Goal: Information Seeking & Learning: Learn about a topic

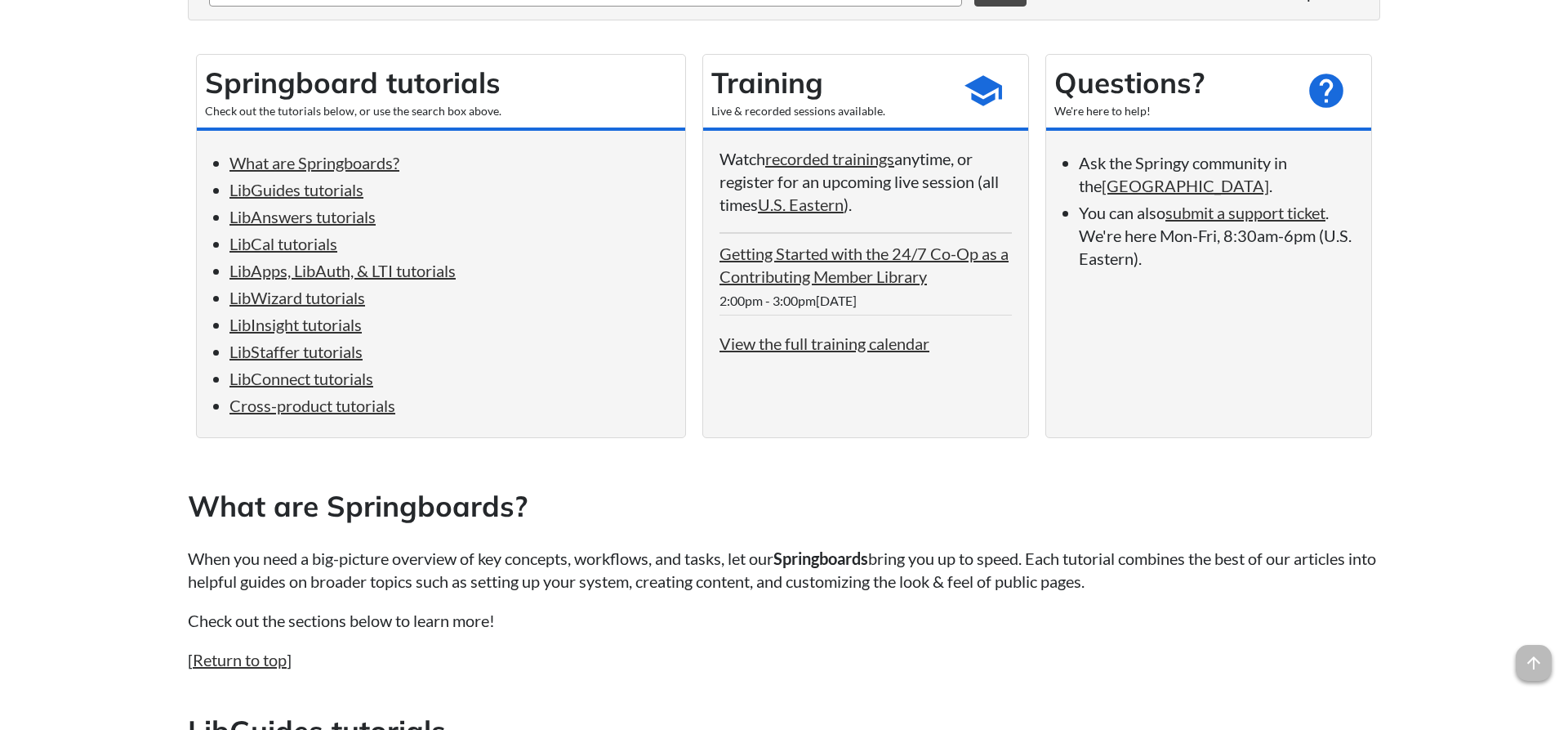
scroll to position [334, 0]
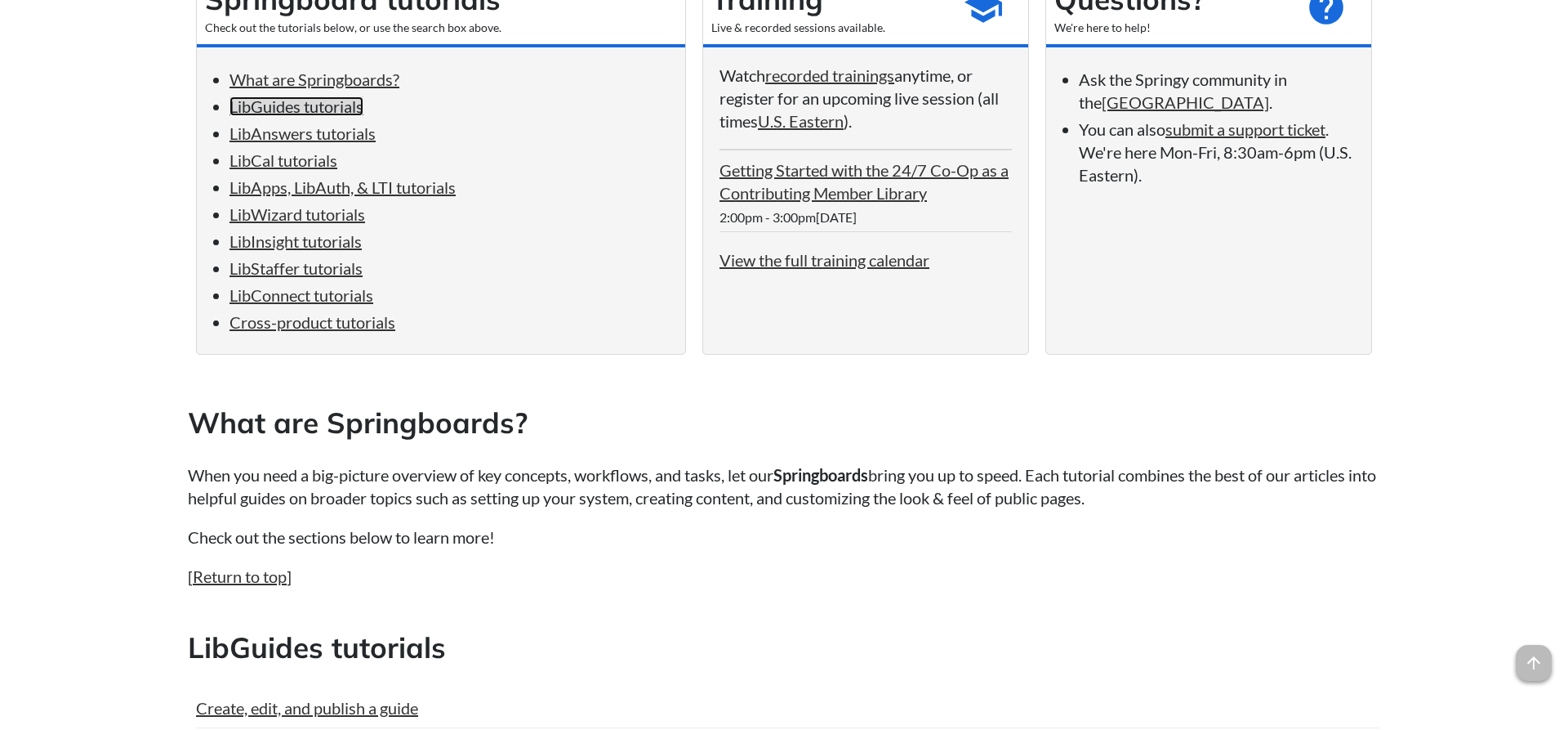
click at [298, 107] on link "LibGuides tutorials" at bounding box center [297, 106] width 134 height 20
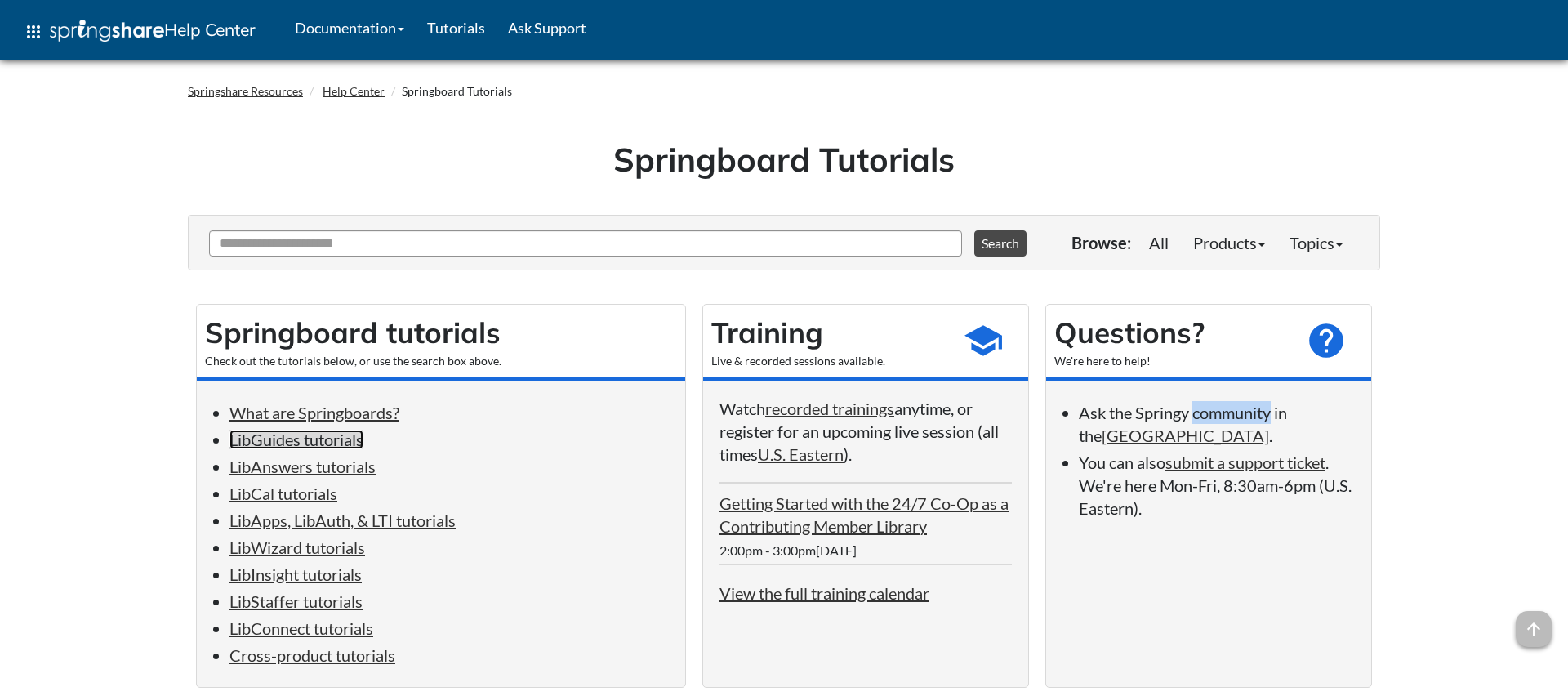
click at [334, 439] on link "LibGuides tutorials" at bounding box center [297, 440] width 134 height 20
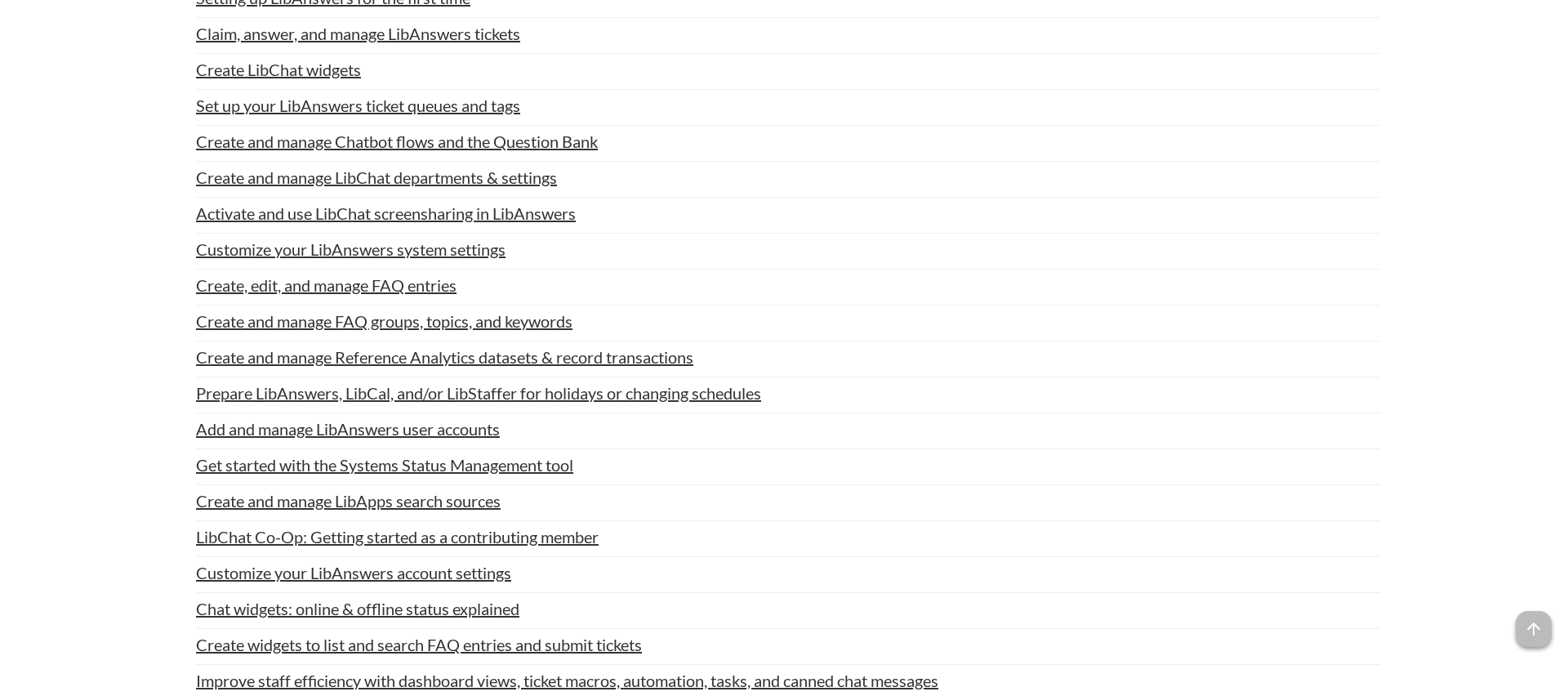
scroll to position [2484, 0]
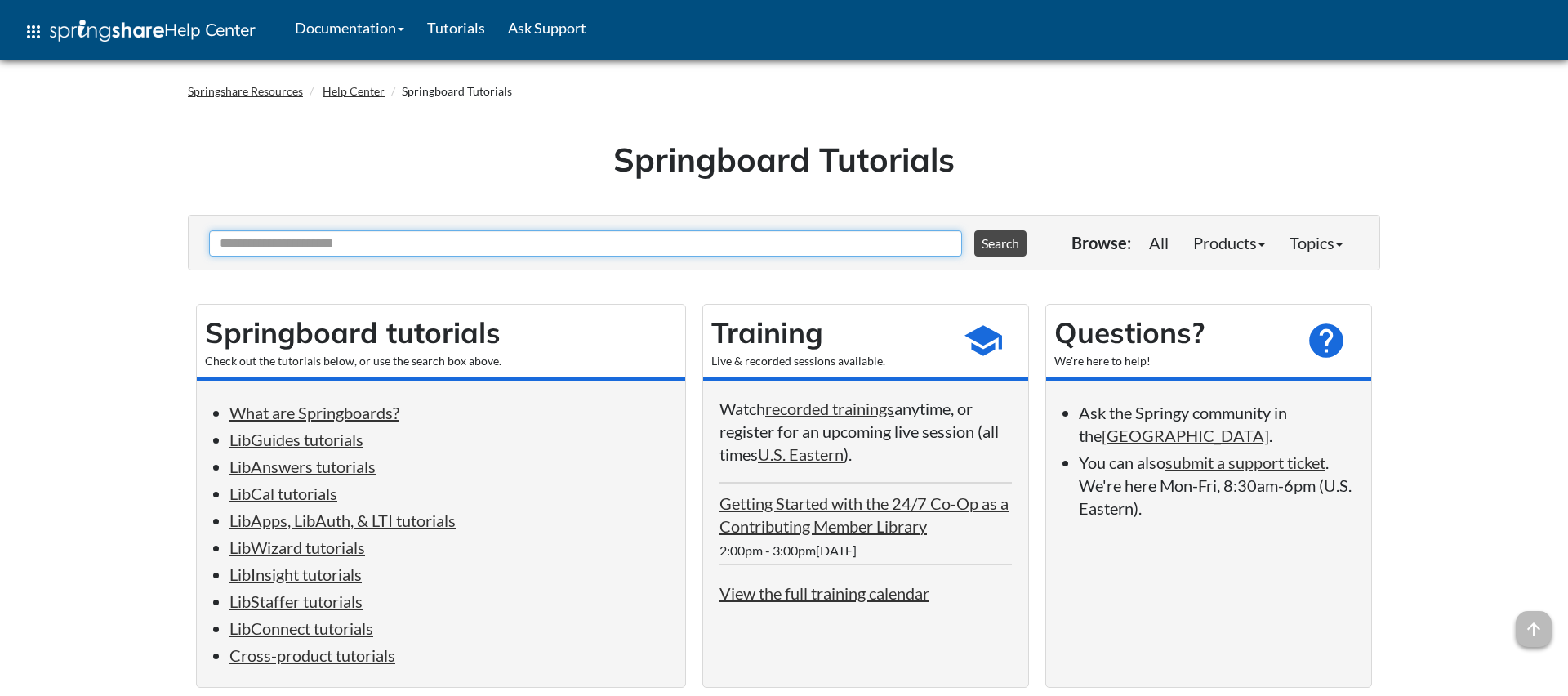
click at [530, 245] on input "Ask Another Question" at bounding box center [586, 244] width 754 height 26
type input "*"
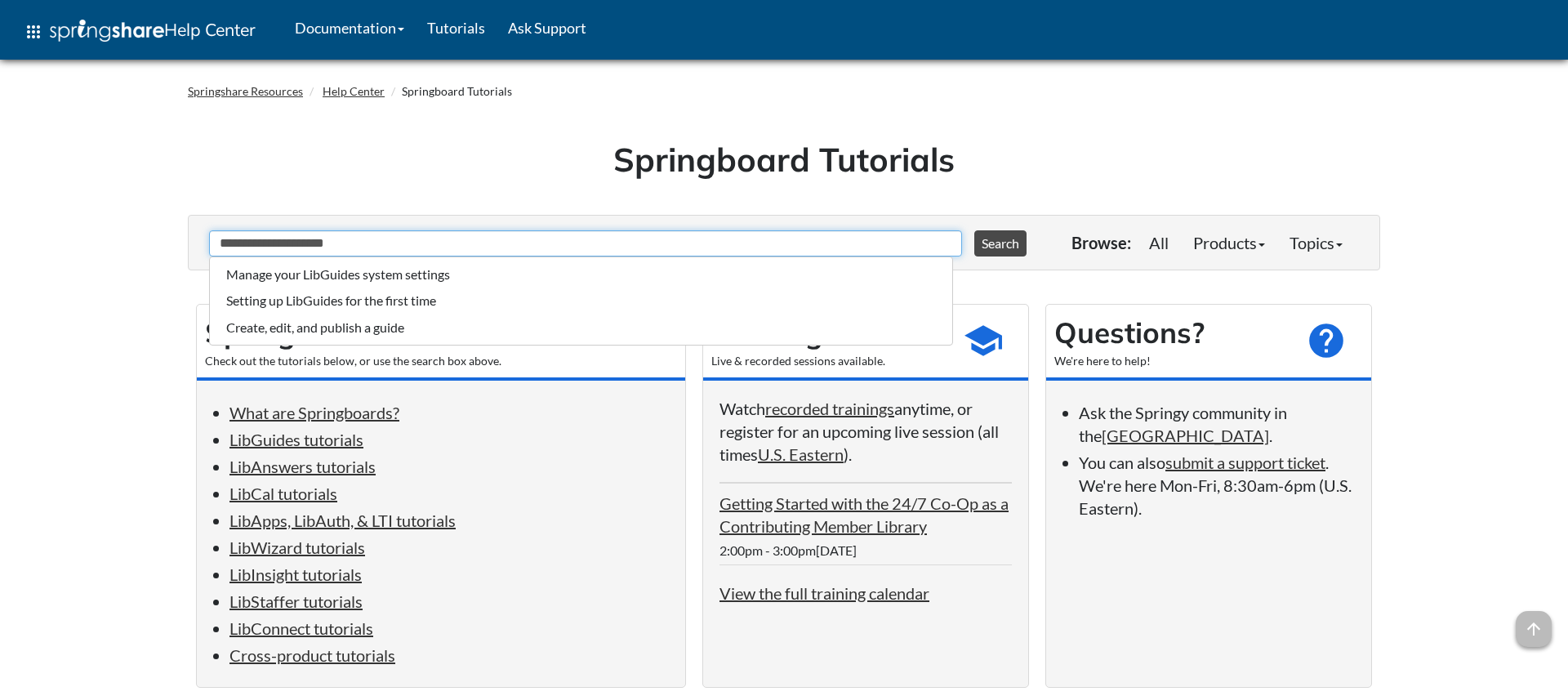
type input "**********"
click at [974, 231] on button "Search" at bounding box center [1000, 244] width 52 height 26
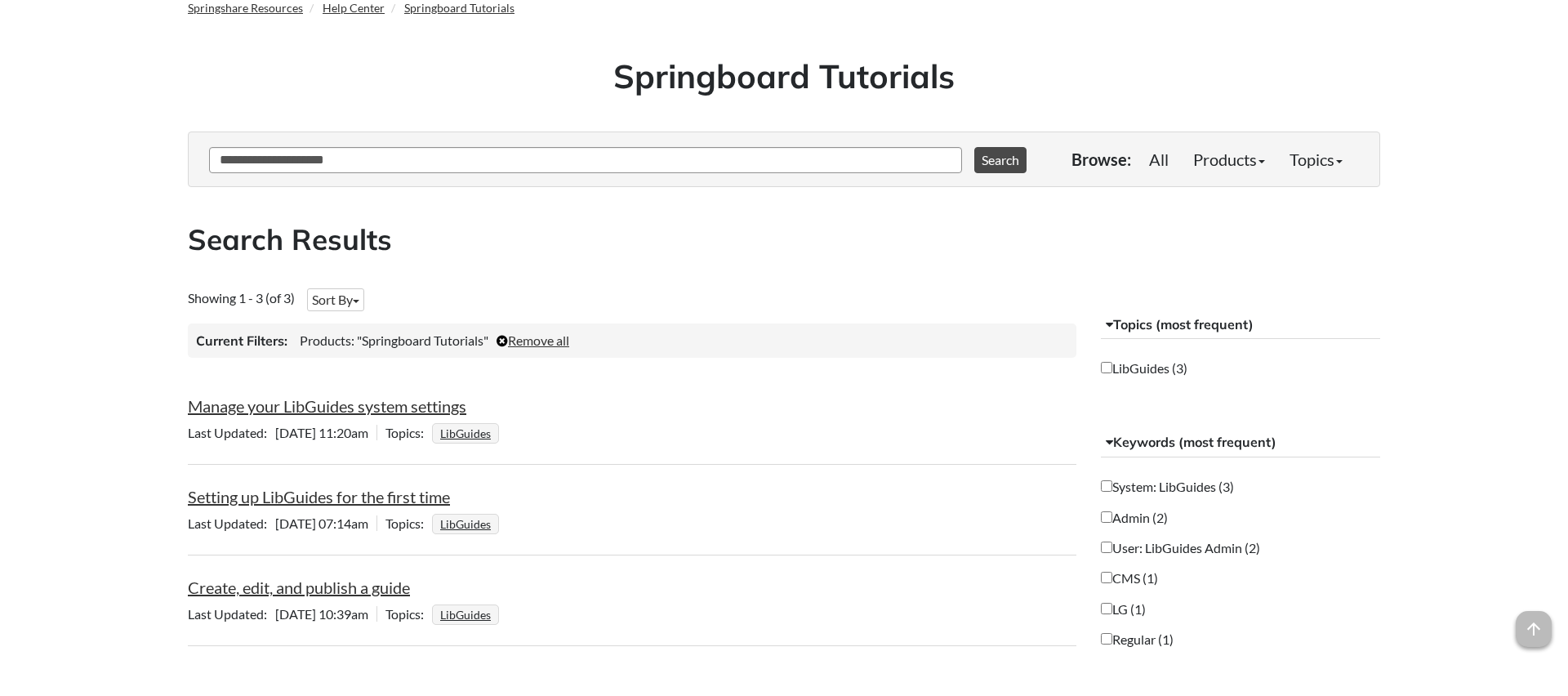
scroll to position [167, 0]
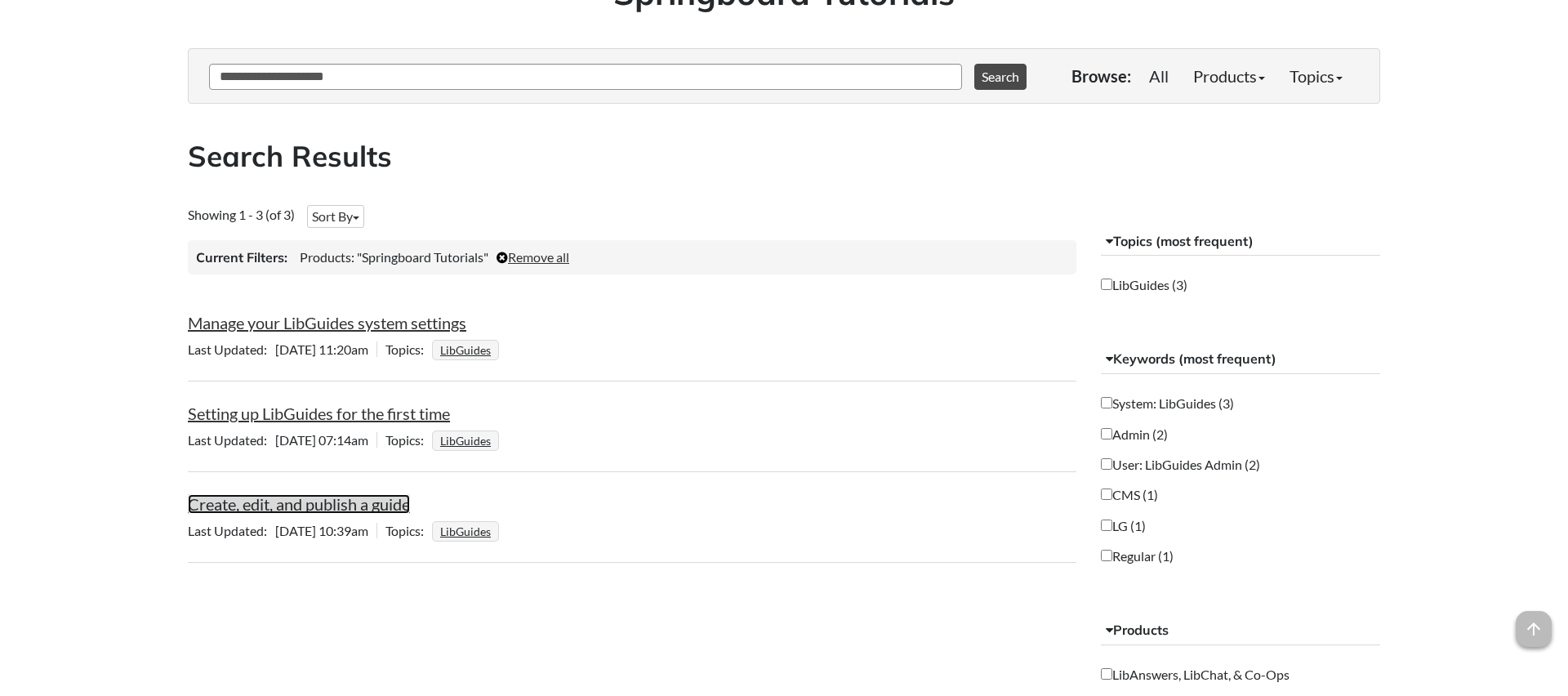
click at [334, 504] on link "Create, edit, and publish a guide" at bounding box center [299, 505] width 222 height 20
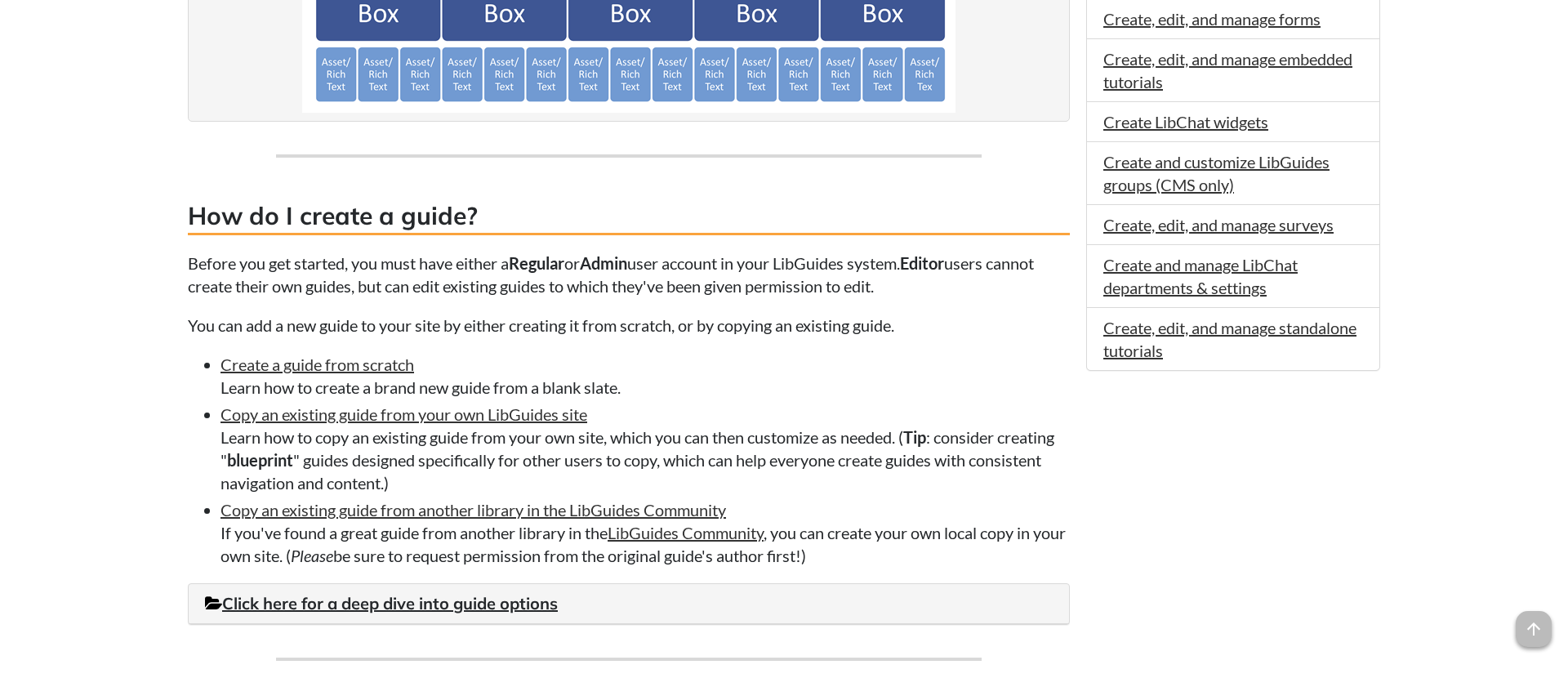
scroll to position [1084, 0]
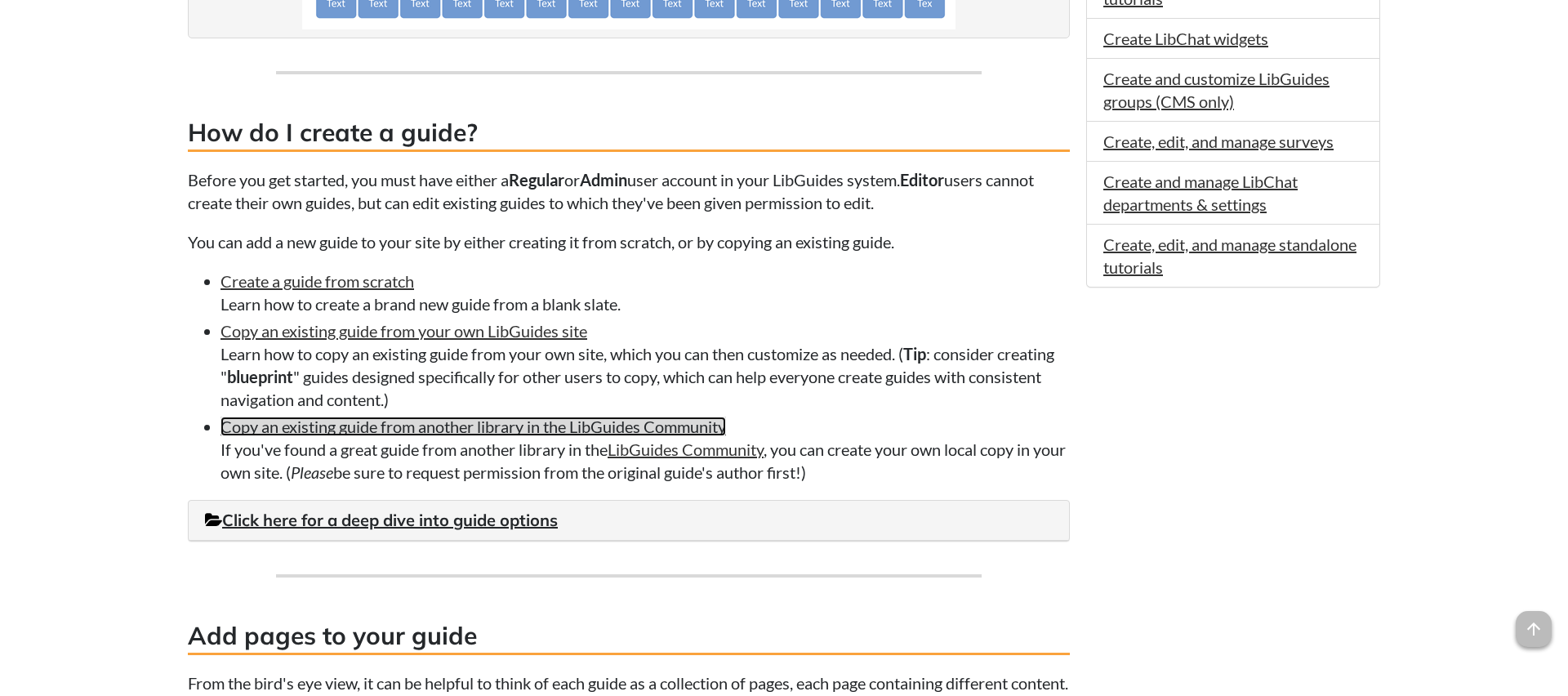
click at [356, 436] on link "Copy an existing guide from another library in the LibGuides Community" at bounding box center [474, 427] width 506 height 20
